Goal: Find specific page/section: Find specific page/section

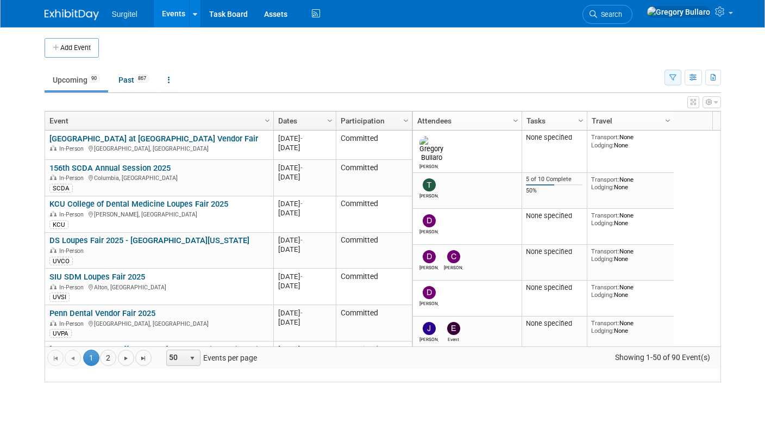
click at [674, 76] on icon "button" at bounding box center [672, 77] width 7 height 7
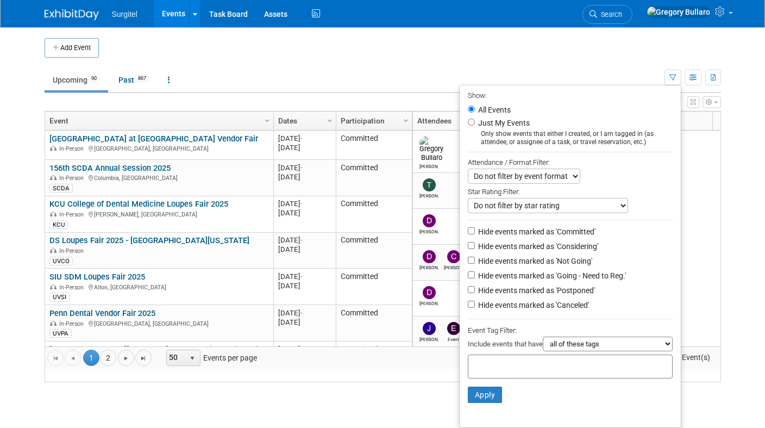
click at [471, 120] on input "Just My Events" at bounding box center [471, 121] width 7 height 7
radio input "true"
click at [472, 386] on button "Apply" at bounding box center [485, 394] width 35 height 16
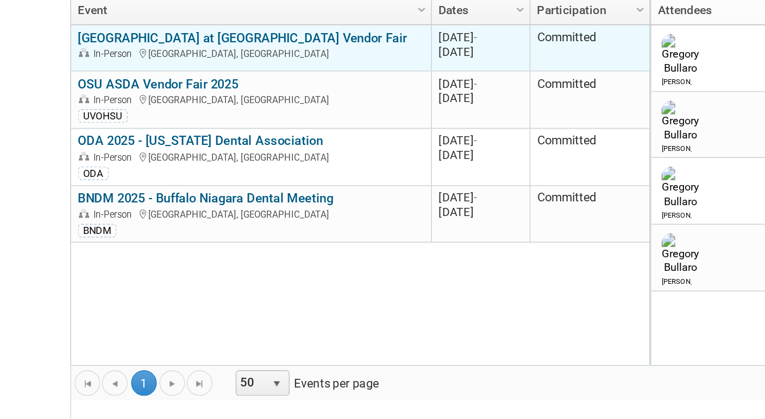
click at [161, 134] on link "[GEOGRAPHIC_DATA] at [GEOGRAPHIC_DATA] Vendor Fair" at bounding box center [153, 139] width 209 height 10
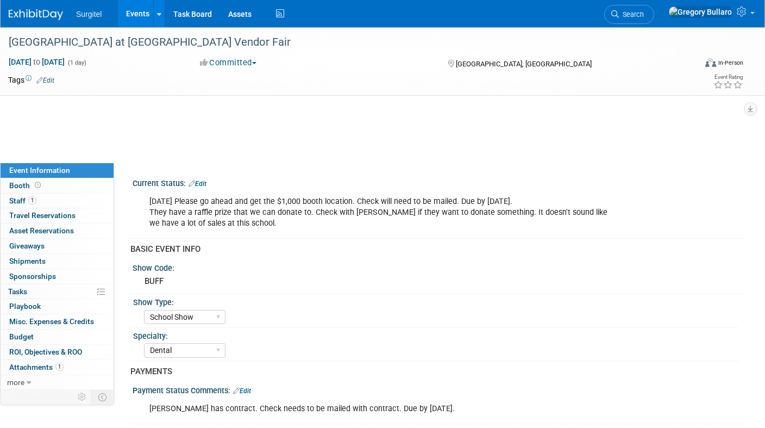
select select "School Show"
select select "Dental"
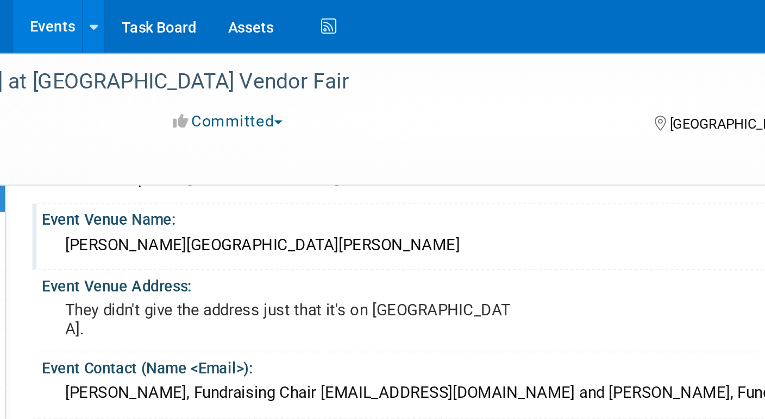
scroll to position [509, 0]
